Goal: Information Seeking & Learning: Learn about a topic

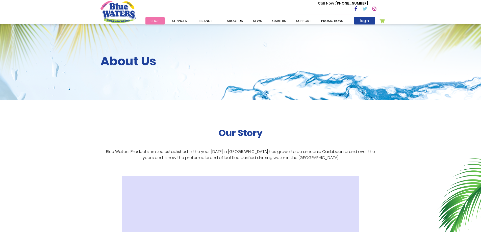
scroll to position [151, 0]
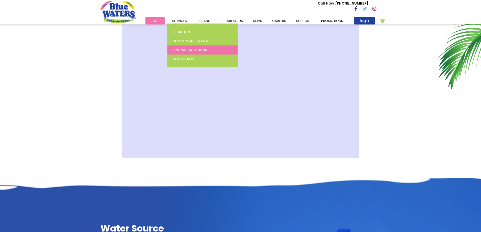
click at [196, 51] on span "Beverage Solutions" at bounding box center [189, 49] width 35 height 5
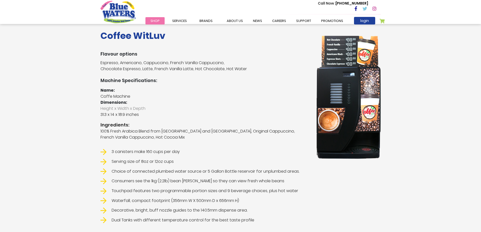
scroll to position [71, 0]
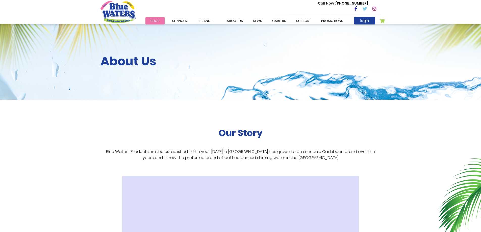
scroll to position [151, 0]
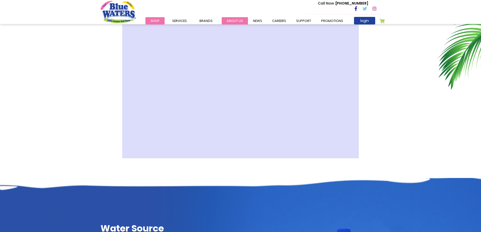
click at [241, 20] on link "about us" at bounding box center [234, 20] width 26 height 7
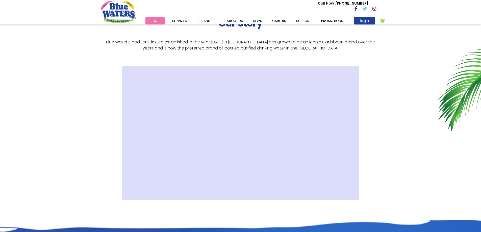
scroll to position [126, 0]
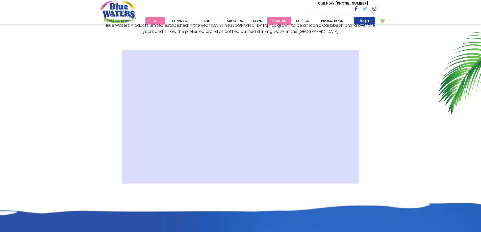
click at [270, 20] on link "careers" at bounding box center [279, 20] width 24 height 7
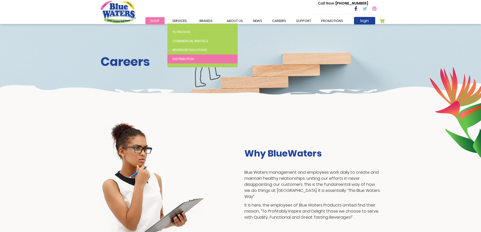
click at [182, 57] on span "Distribution" at bounding box center [183, 59] width 22 height 5
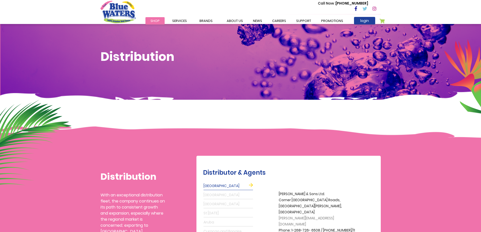
scroll to position [126, 0]
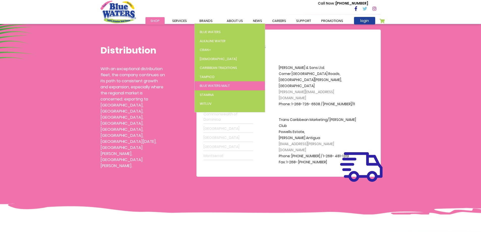
click at [225, 87] on span "Blue Waters Malt" at bounding box center [215, 85] width 30 height 5
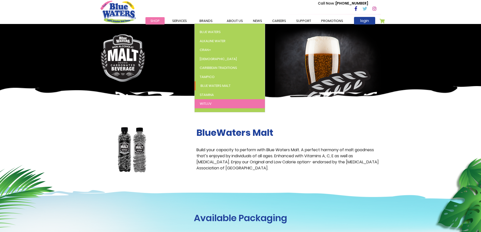
click at [207, 102] on span "WitLuv" at bounding box center [206, 103] width 12 height 5
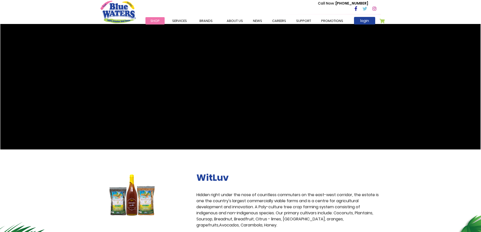
scroll to position [25, 0]
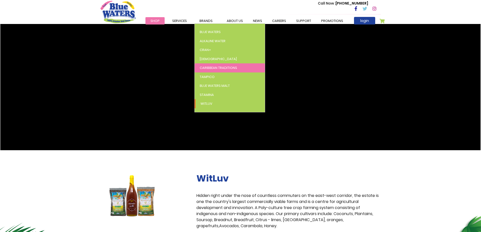
click at [216, 70] on span "Caribbean Traditions" at bounding box center [218, 67] width 37 height 5
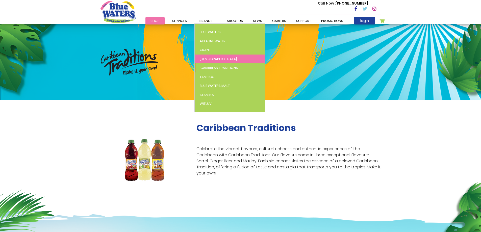
click at [208, 59] on link "[DEMOGRAPHIC_DATA]" at bounding box center [229, 58] width 70 height 9
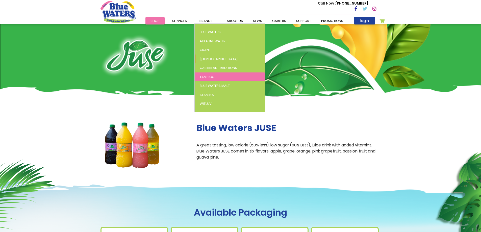
click at [213, 78] on link "Tampico" at bounding box center [229, 76] width 70 height 9
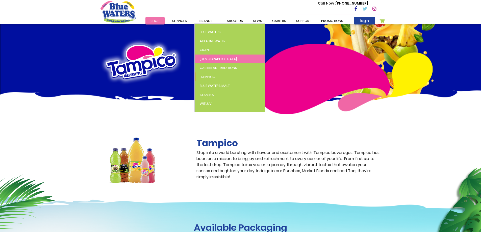
click at [214, 60] on link "[DEMOGRAPHIC_DATA]" at bounding box center [229, 58] width 70 height 9
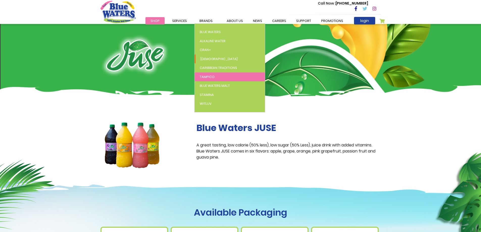
click at [205, 76] on span "Tampico" at bounding box center [207, 76] width 15 height 5
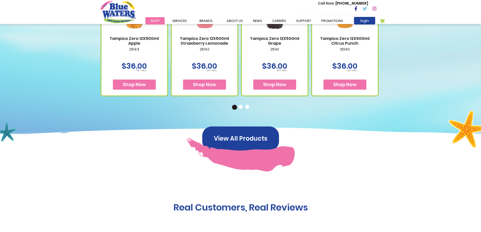
scroll to position [277, 0]
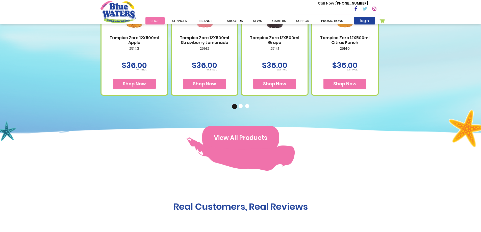
click at [231, 137] on button "View All Products" at bounding box center [240, 138] width 77 height 24
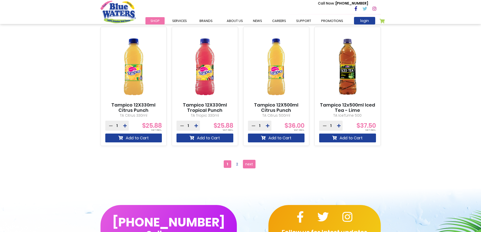
scroll to position [454, 0]
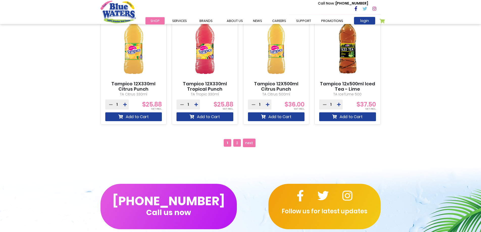
click at [237, 142] on span "2" at bounding box center [237, 143] width 8 height 8
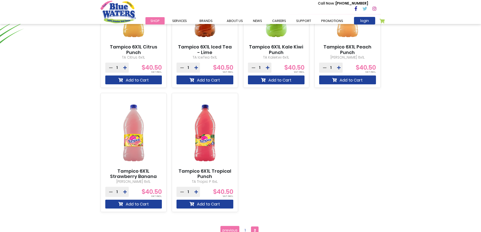
scroll to position [328, 0]
